Goal: Transaction & Acquisition: Purchase product/service

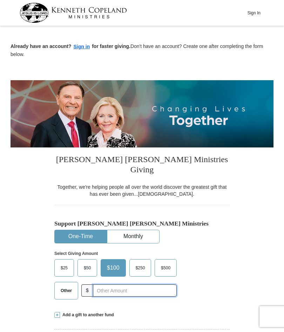
click at [98, 285] on input "text" at bounding box center [135, 291] width 84 height 12
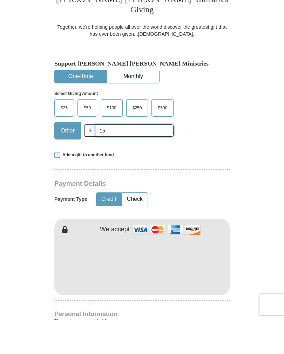
scroll to position [132, 0]
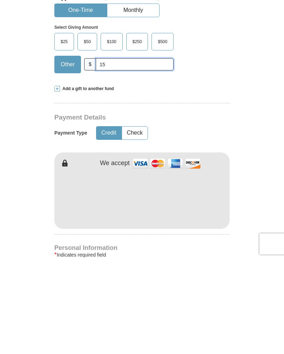
type input "15"
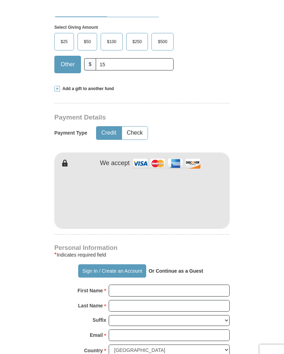
scroll to position [244, 0]
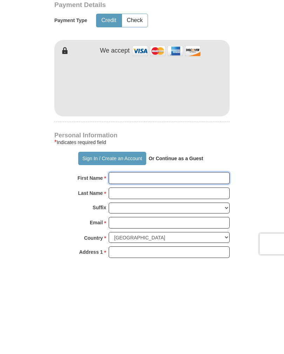
click at [119, 267] on input "First Name *" at bounding box center [169, 273] width 121 height 12
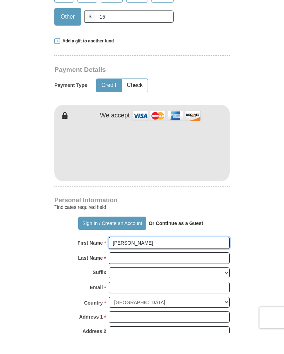
scroll to position [254, 0]
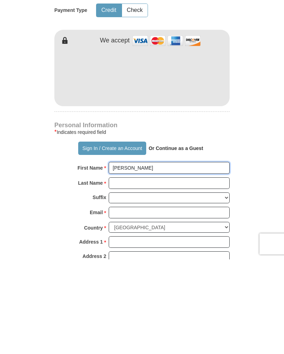
type input "[PERSON_NAME]"
click at [119, 272] on input "Last Name *" at bounding box center [169, 278] width 121 height 12
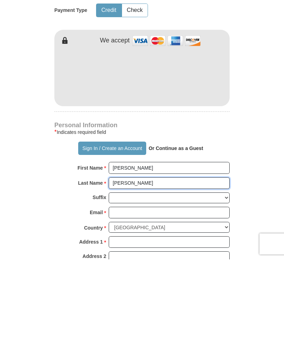
type input "[PERSON_NAME]"
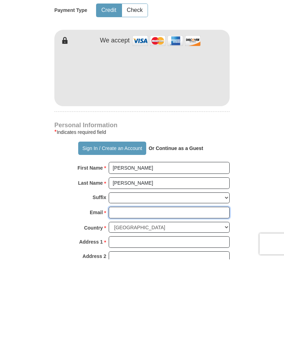
click at [125, 301] on input "Email *" at bounding box center [169, 307] width 121 height 12
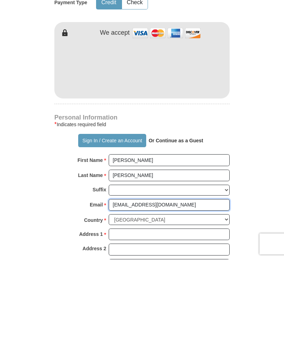
type input "[EMAIL_ADDRESS][DOMAIN_NAME]"
click at [120, 323] on input "Address 1 *" at bounding box center [169, 329] width 121 height 12
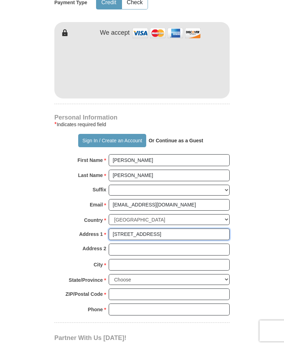
scroll to position [349, 0]
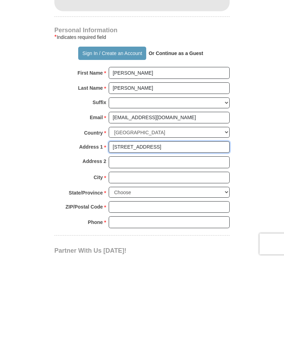
type input "[STREET_ADDRESS]"
click at [121, 266] on input "City *" at bounding box center [169, 272] width 121 height 12
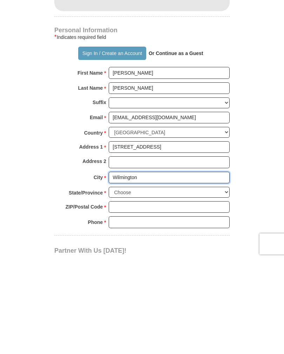
type input "Wilmington"
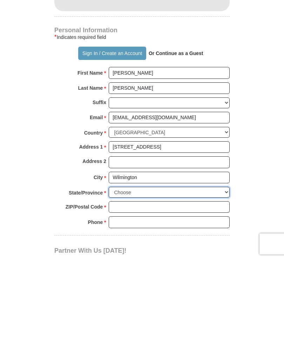
click at [226, 281] on select "Choose [US_STATE] [US_STATE] [US_STATE] [US_STATE] [US_STATE] Armed Forces Amer…" at bounding box center [169, 286] width 121 height 11
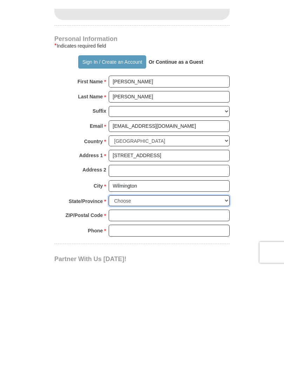
scroll to position [444, 0]
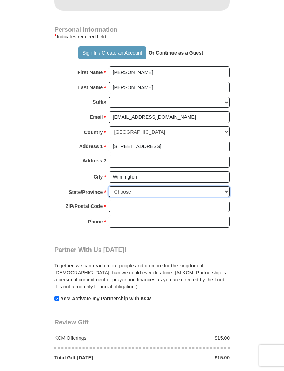
select select "DE"
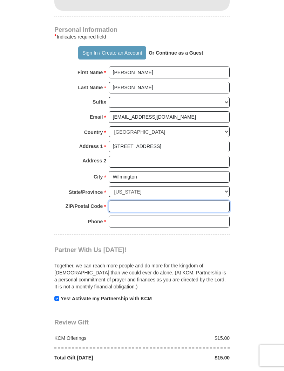
click at [123, 201] on input "ZIP/Postal Code *" at bounding box center [169, 207] width 121 height 12
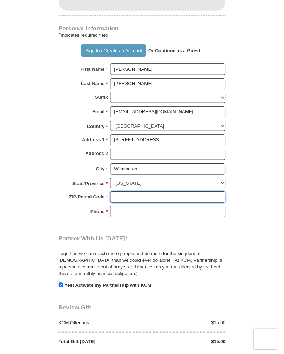
scroll to position [444, 0]
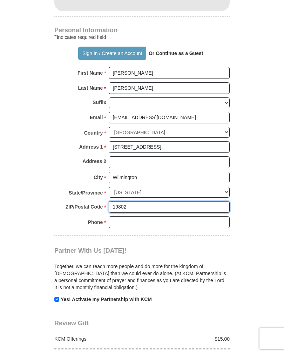
type input "19802"
click at [125, 216] on input "Phone * *" at bounding box center [169, 222] width 121 height 12
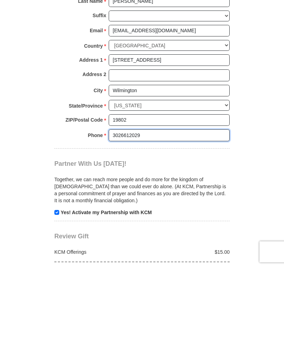
type input "3026612029"
click at [60, 296] on p "Yes! Activate my Partnership with KCM" at bounding box center [141, 299] width 175 height 7
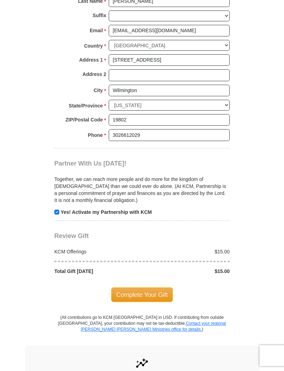
click at [60, 209] on p "Yes! Activate my Partnership with KCM" at bounding box center [141, 212] width 175 height 7
click at [58, 210] on input "checkbox" at bounding box center [56, 212] width 5 height 5
checkbox input "false"
click at [127, 54] on input "[STREET_ADDRESS]" at bounding box center [169, 60] width 121 height 12
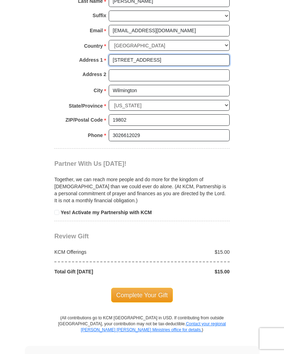
type input "[STREET_ADDRESS]"
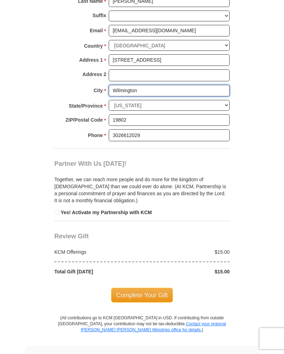
click at [150, 85] on input "Wilmington" at bounding box center [169, 91] width 121 height 12
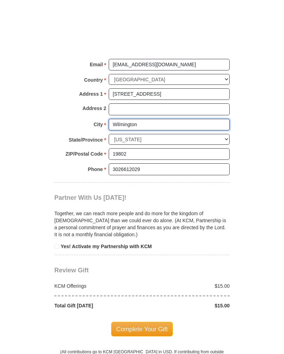
scroll to position [555, 0]
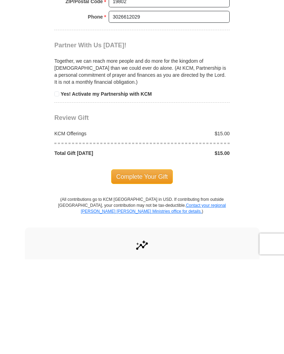
click at [150, 264] on span "Complete Your Gift" at bounding box center [142, 271] width 62 height 15
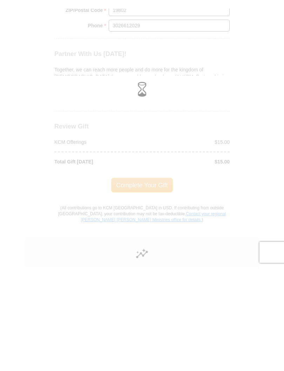
scroll to position [650, 0]
